Goal: Task Accomplishment & Management: Manage account settings

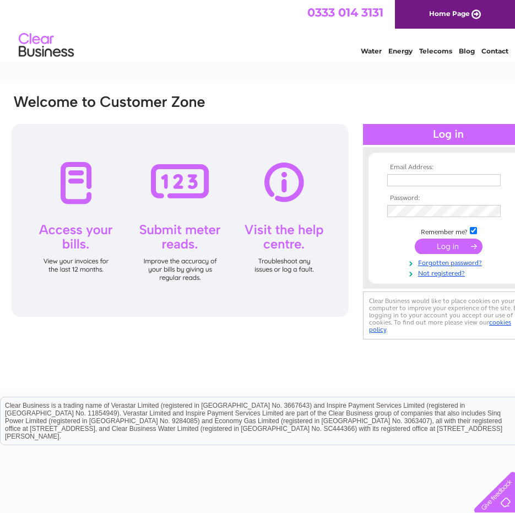
type input "[PERSON_NAME][EMAIL_ADDRESS][DOMAIN_NAME]"
click at [447, 249] on input "submit" at bounding box center [449, 245] width 68 height 15
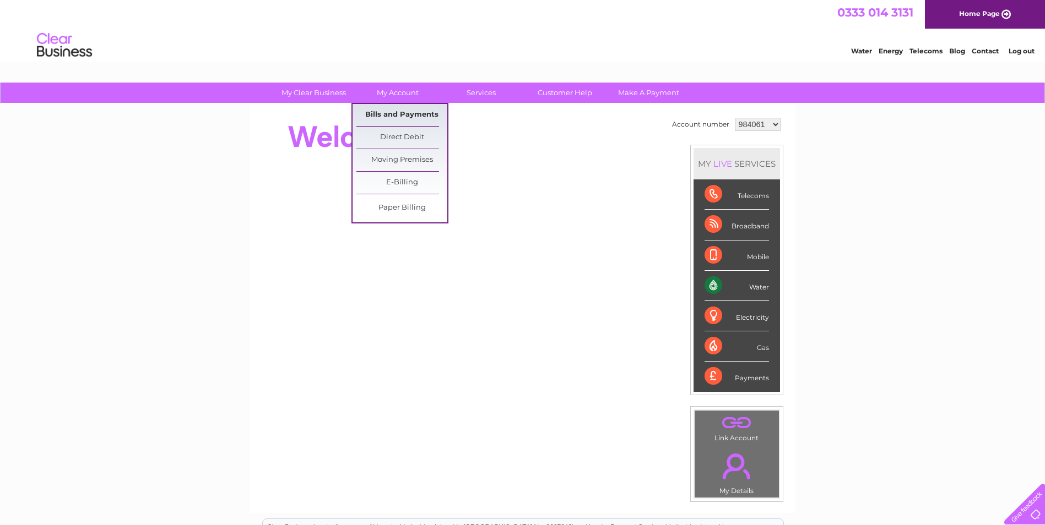
click at [389, 117] on link "Bills and Payments" at bounding box center [401, 115] width 91 height 22
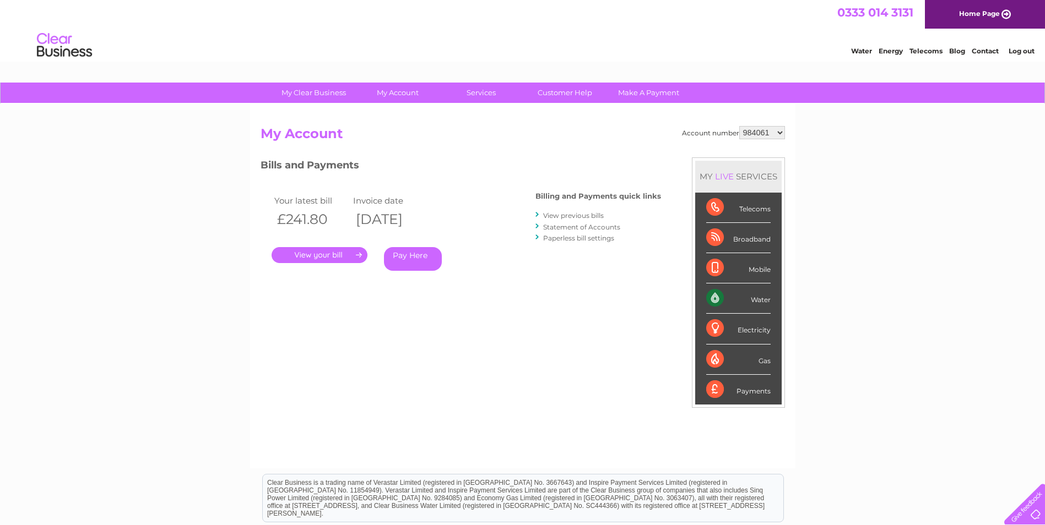
click at [353, 253] on link "." at bounding box center [319, 255] width 96 height 16
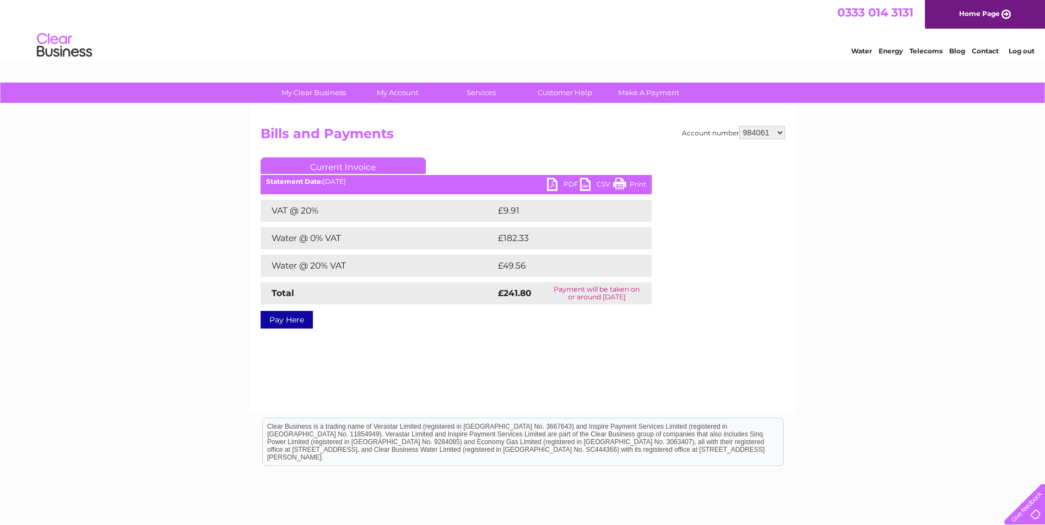
click at [548, 189] on link "PDF" at bounding box center [563, 186] width 33 height 16
